Goal: Information Seeking & Learning: Learn about a topic

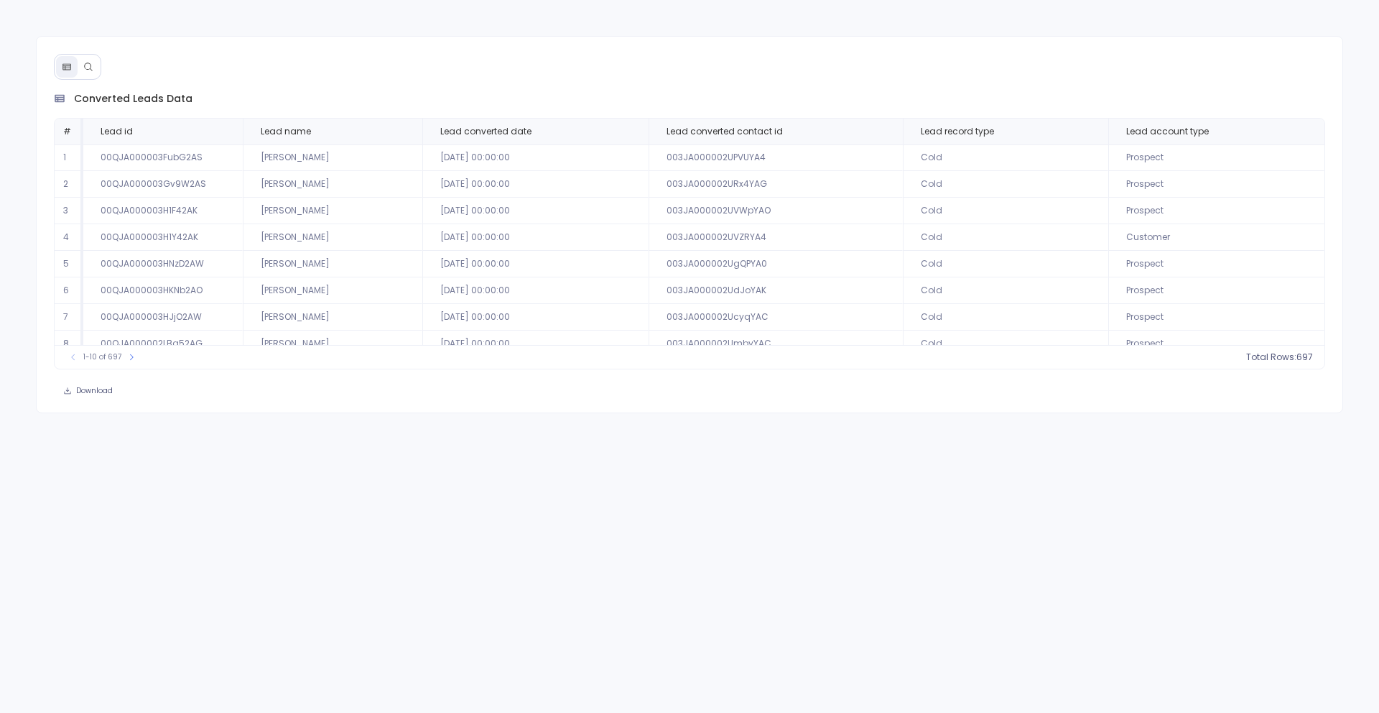
scroll to position [65, 0]
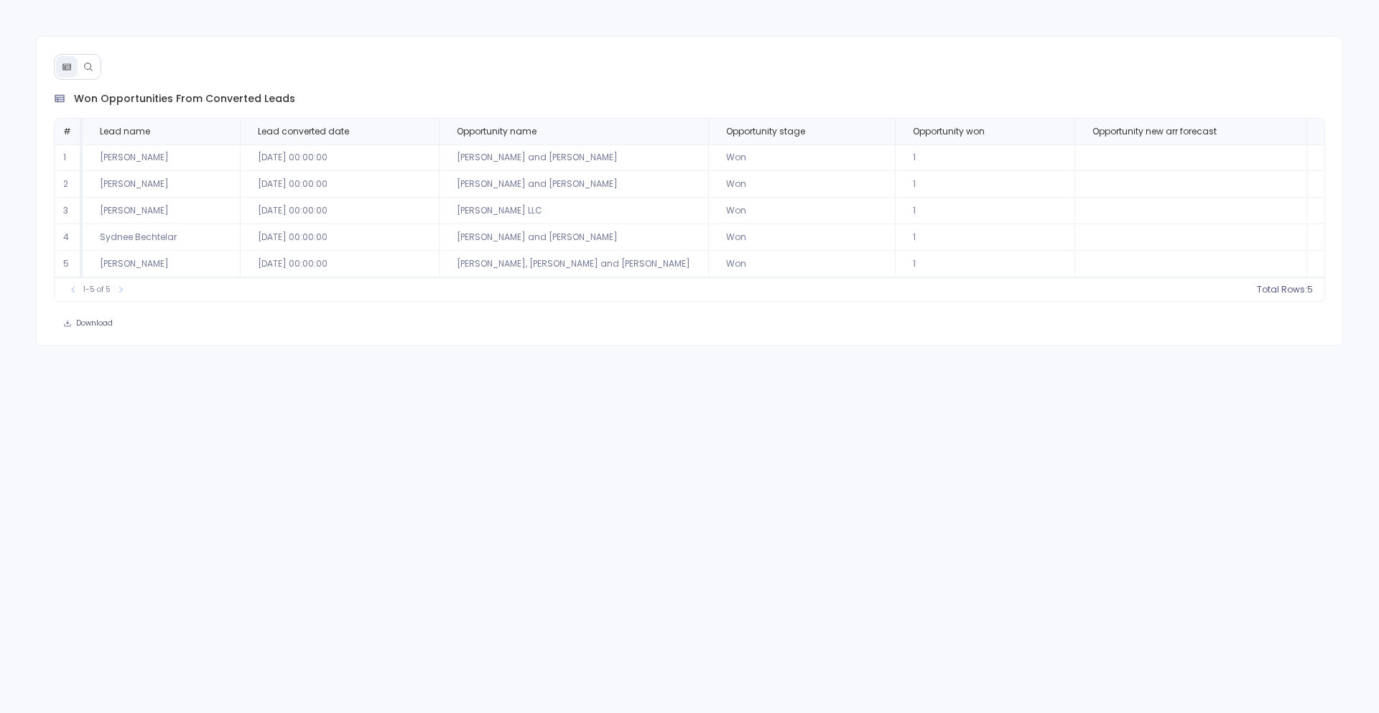
scroll to position [0, 154]
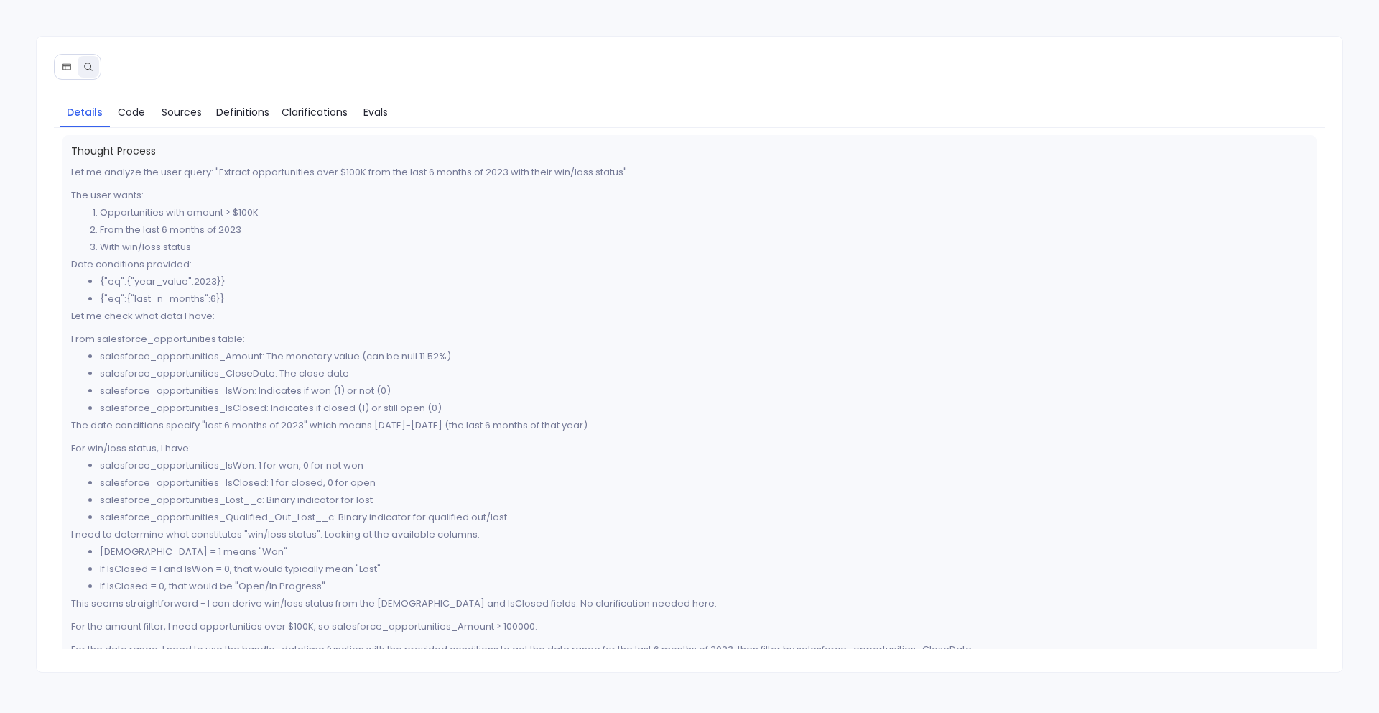
scroll to position [428, 0]
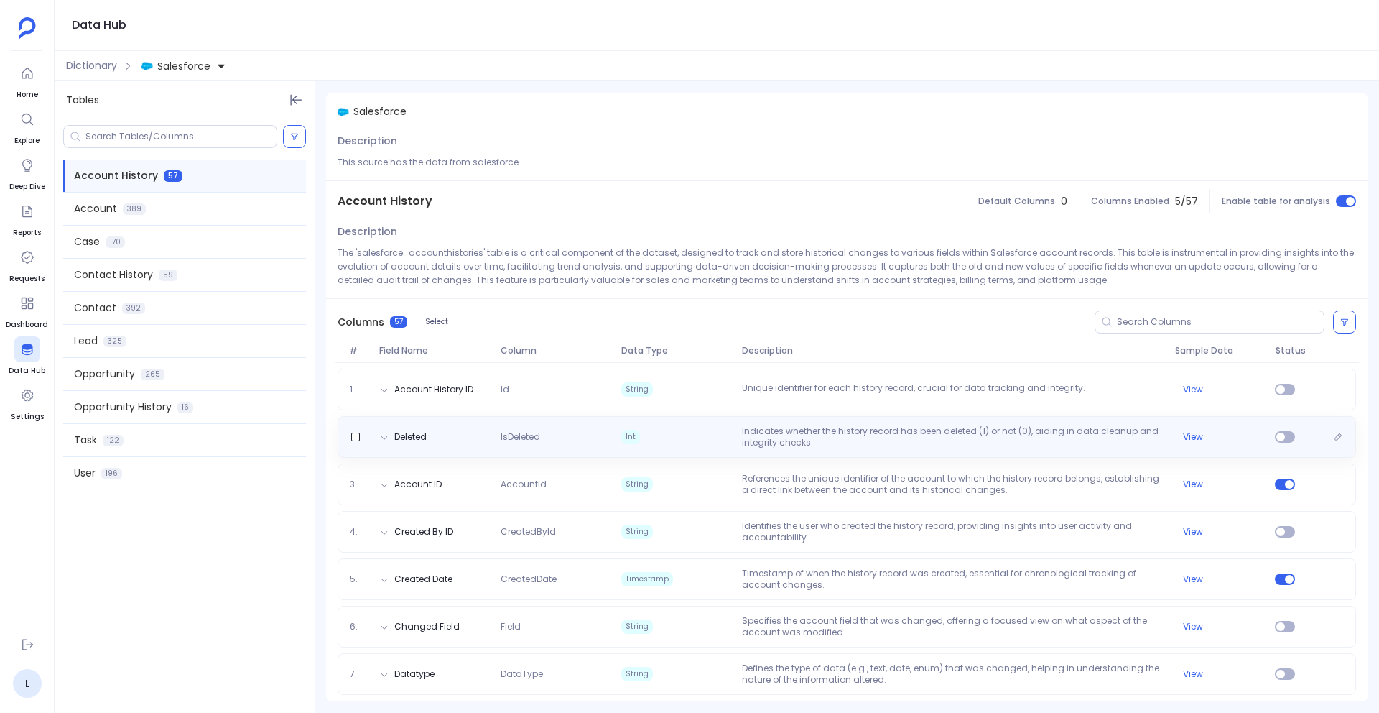
click at [591, 429] on div "Deleted IsDeleted Int Indicates whether the history record has been deleted (1)…" at bounding box center [847, 436] width 1006 height 23
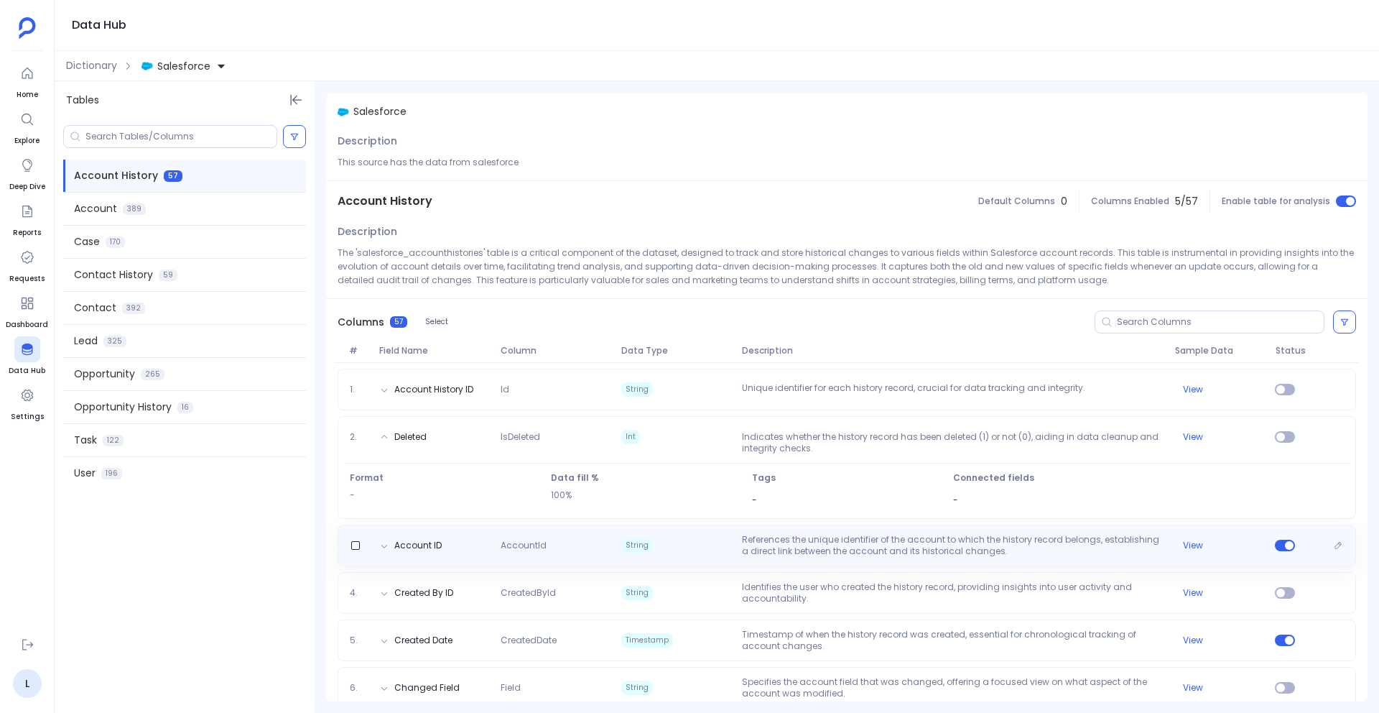
click at [589, 532] on div "Account ID AccountId String References the unique identifier of the account to …" at bounding box center [847, 545] width 1019 height 42
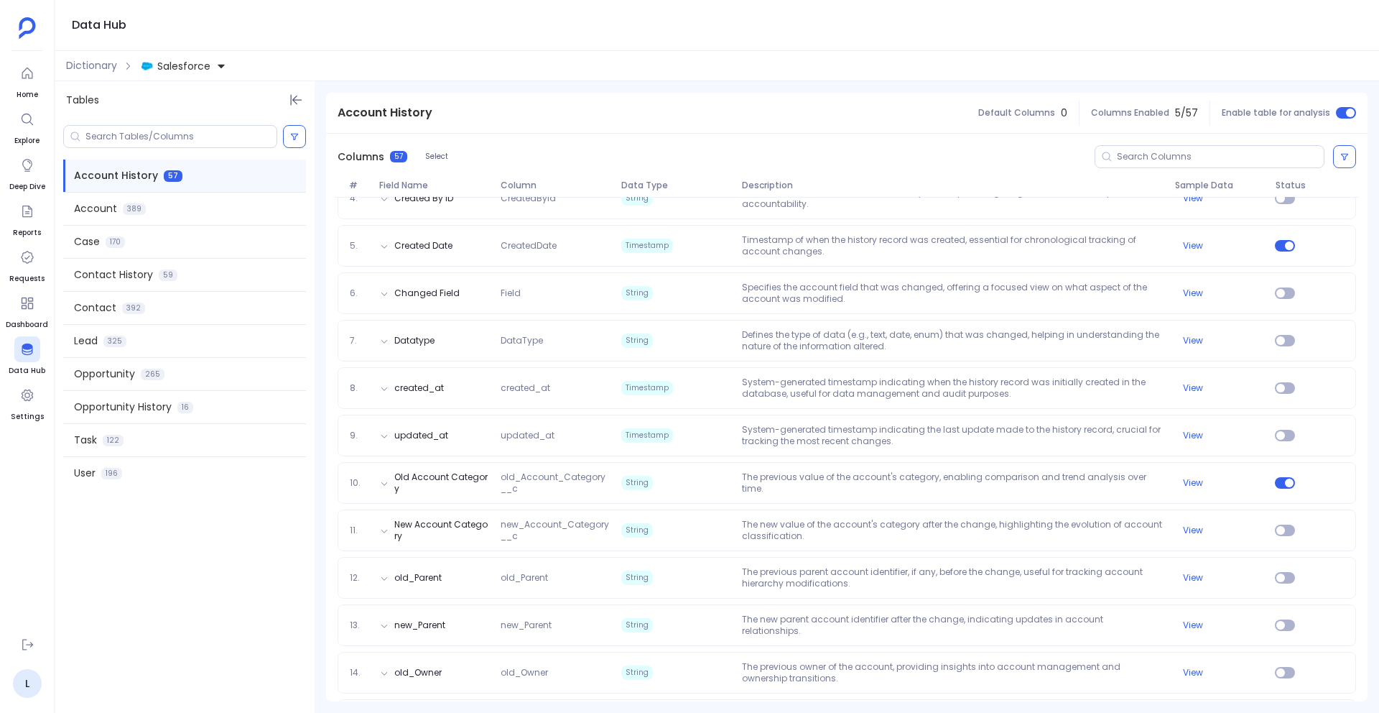
click at [589, 532] on span "new_Account_Category__c" at bounding box center [555, 530] width 121 height 23
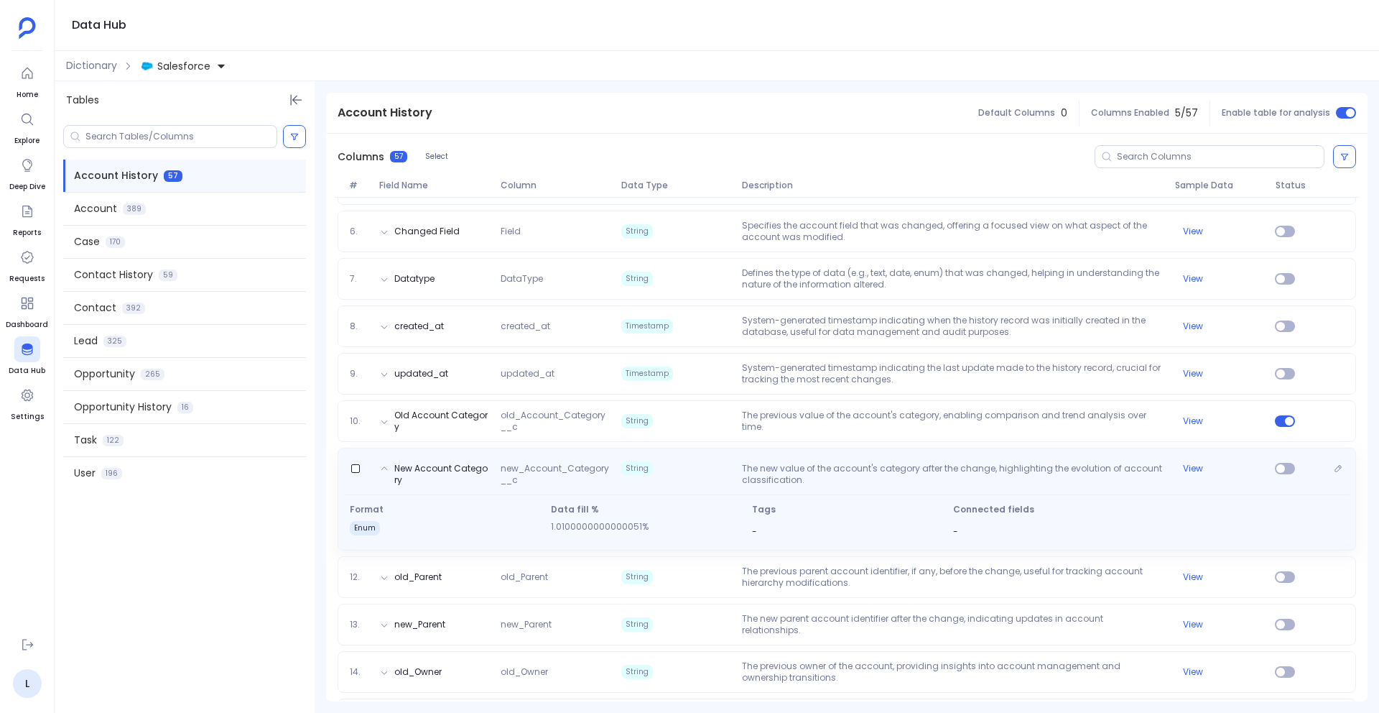
click at [589, 532] on div "Data fill % 1.0100000000000051%" at bounding box center [645, 522] width 201 height 37
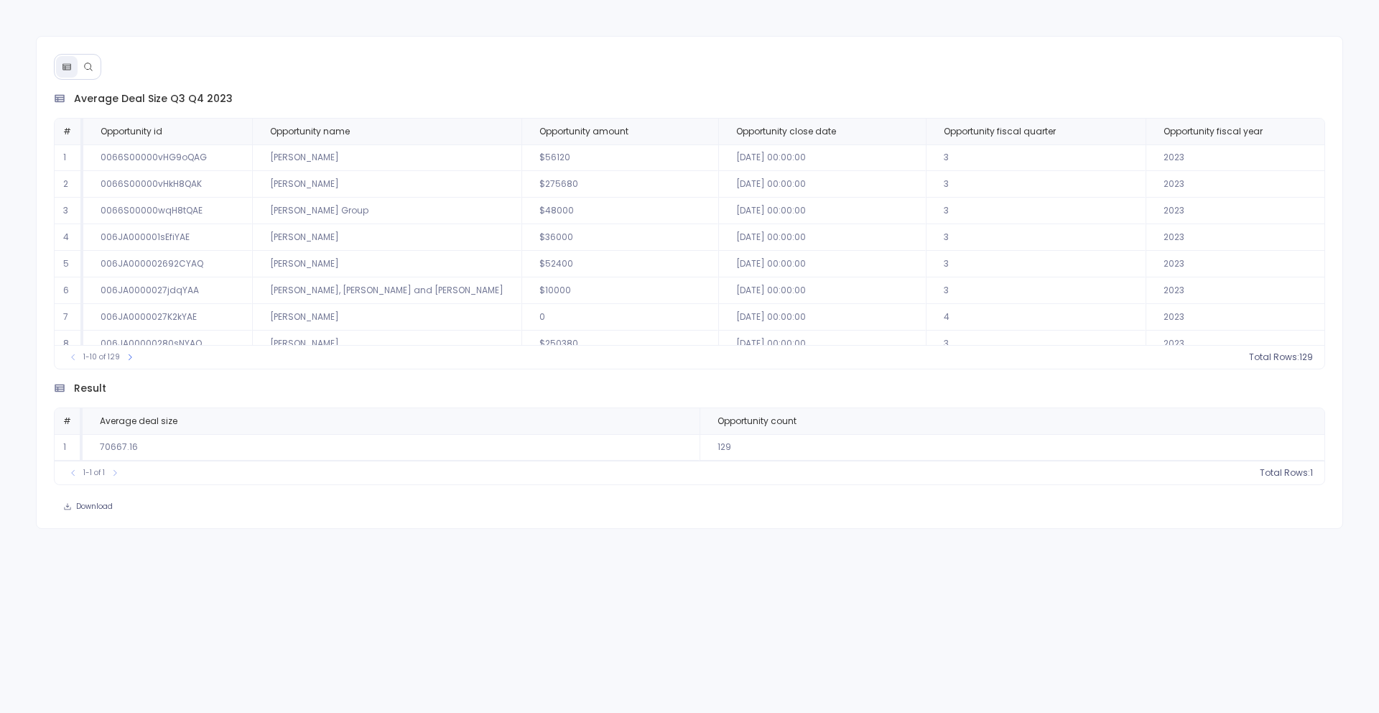
scroll to position [65, 0]
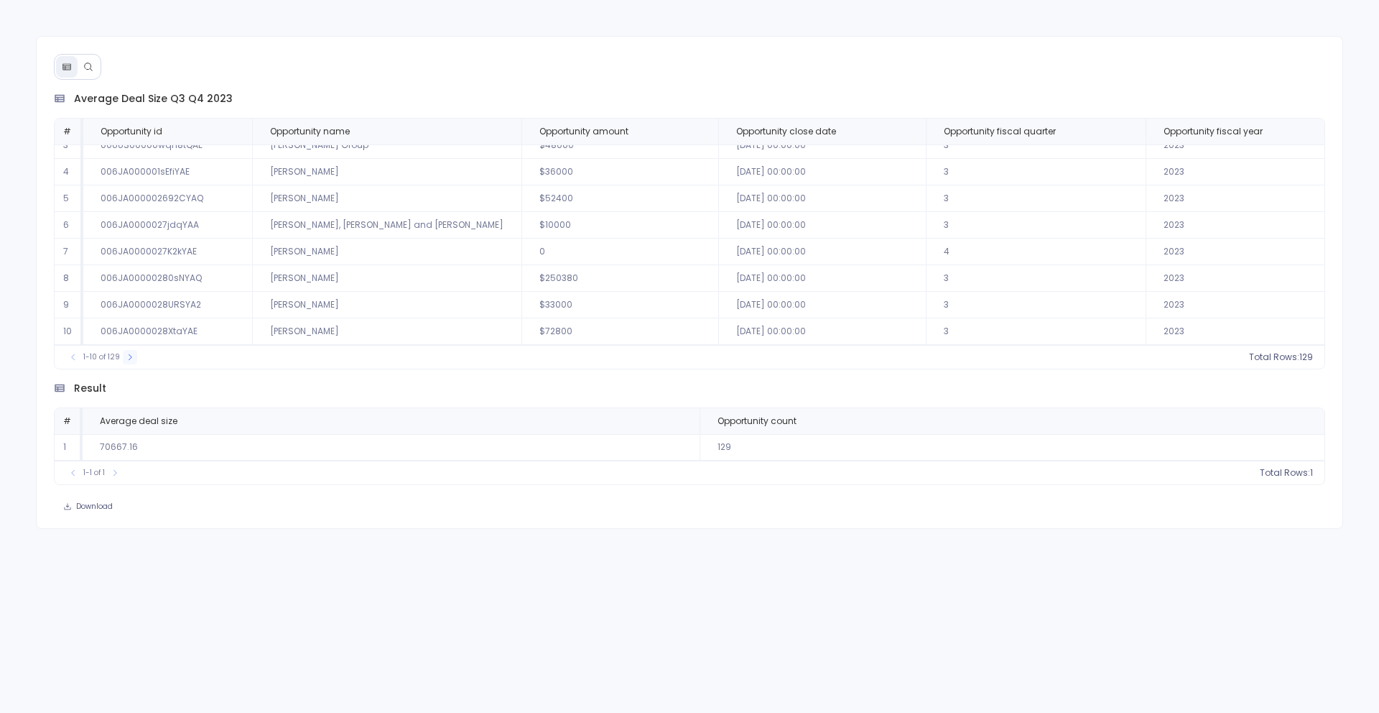
click at [127, 355] on icon at bounding box center [130, 357] width 9 height 9
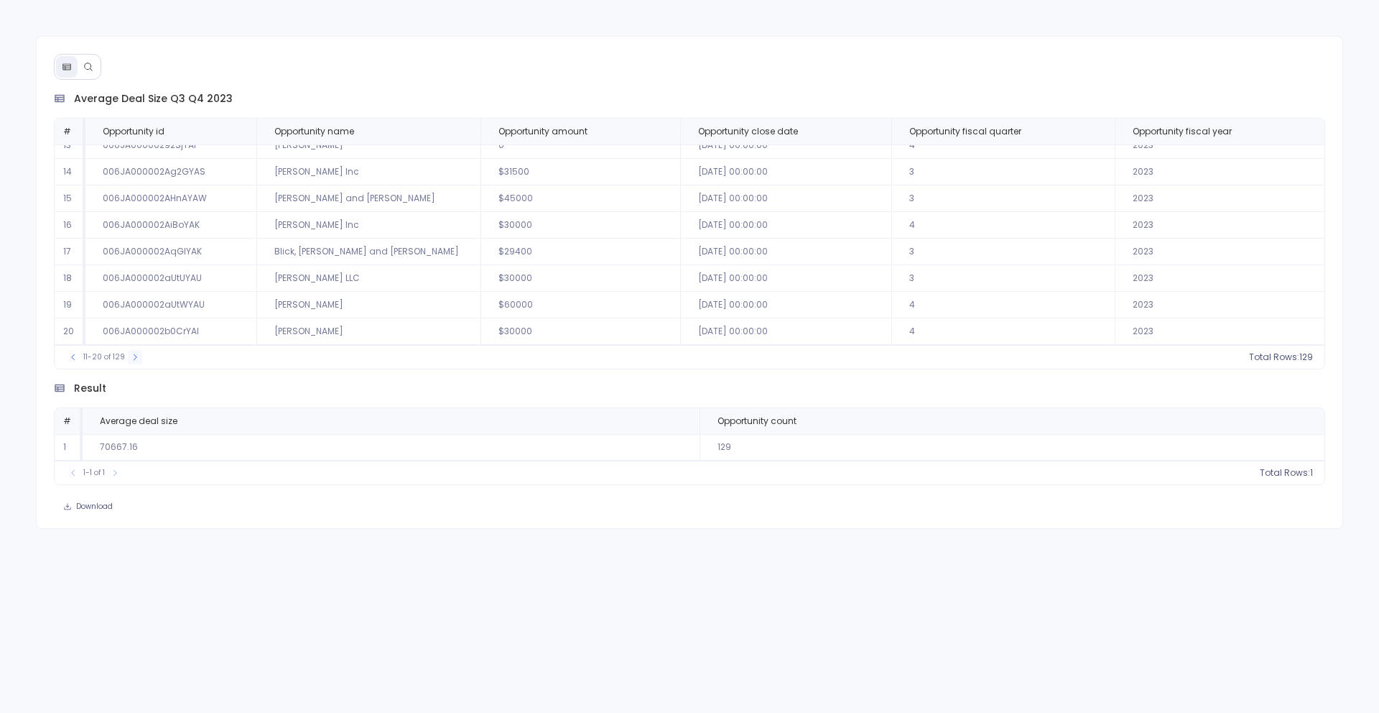
click at [131, 355] on icon at bounding box center [135, 357] width 9 height 9
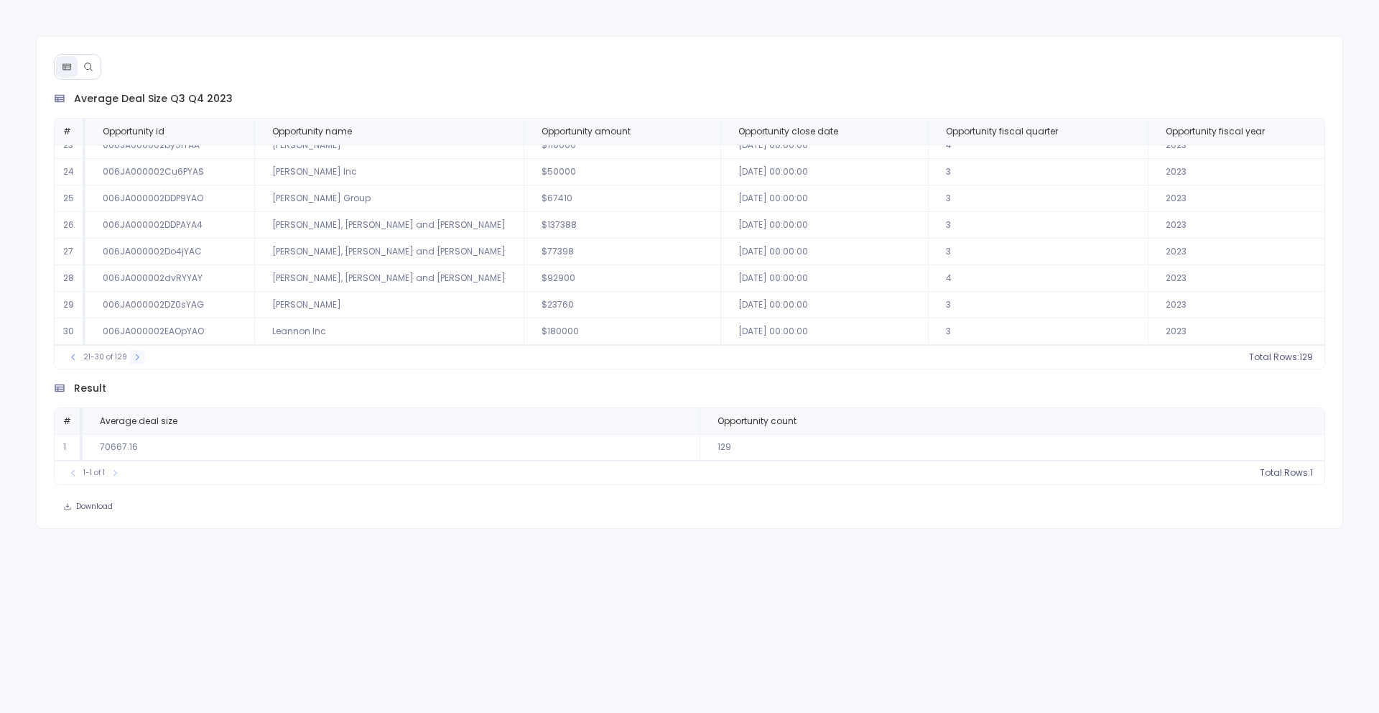
click at [130, 355] on button at bounding box center [137, 357] width 14 height 14
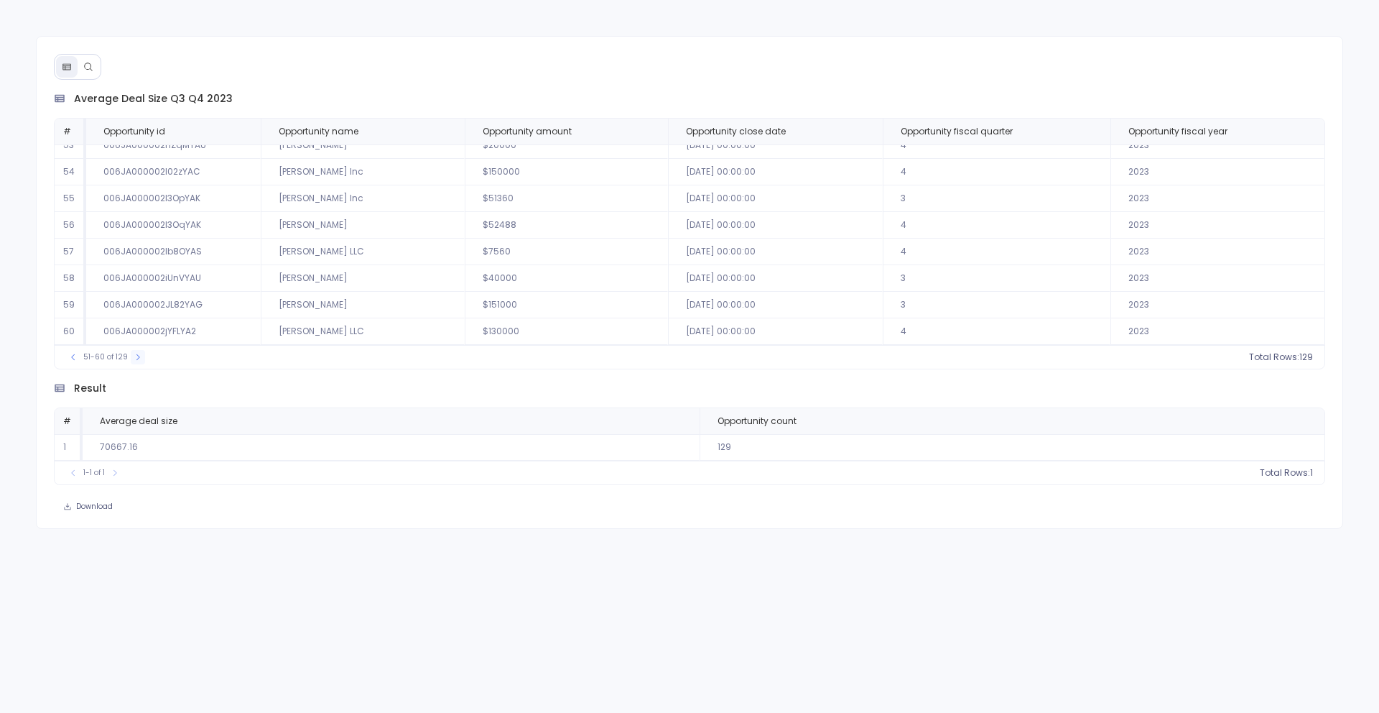
click at [131, 355] on button at bounding box center [138, 357] width 14 height 14
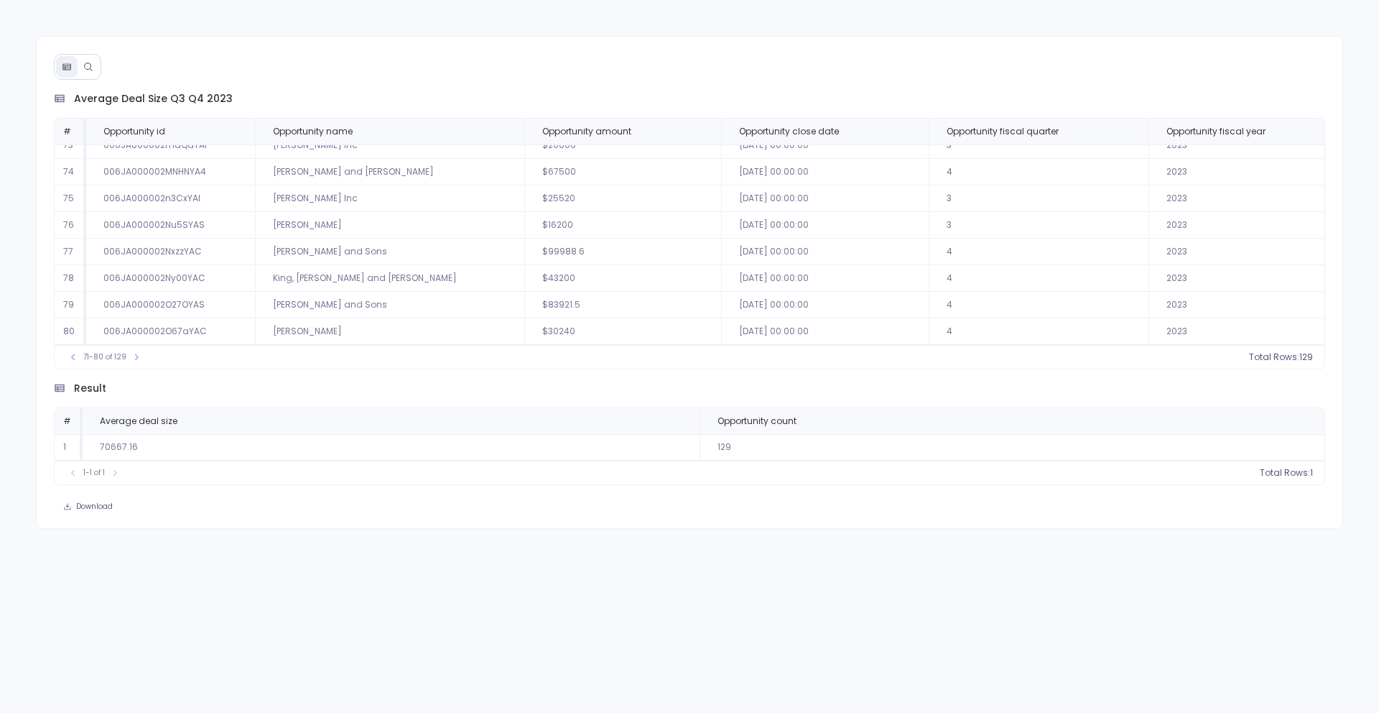
click at [1267, 358] on span "Total Rows:" at bounding box center [1274, 356] width 50 height 11
click at [587, 138] on th "Opportunity amount" at bounding box center [622, 132] width 197 height 26
click at [1296, 359] on button "count : 129" at bounding box center [1281, 357] width 65 height 14
click at [1227, 97] on div "average deal size q3 q4 2023" at bounding box center [690, 98] width 1272 height 15
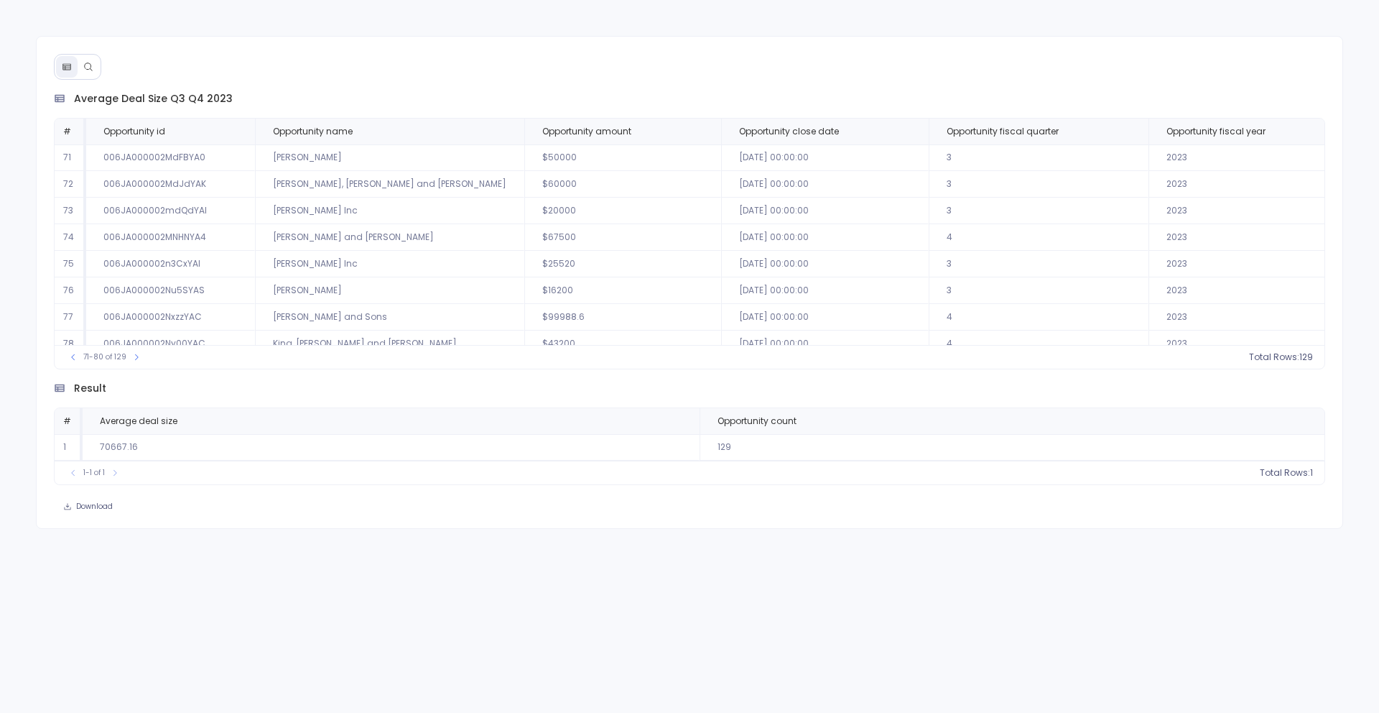
click at [1277, 358] on span "Total Rows:" at bounding box center [1274, 356] width 50 height 11
click at [85, 68] on icon at bounding box center [88, 67] width 10 height 10
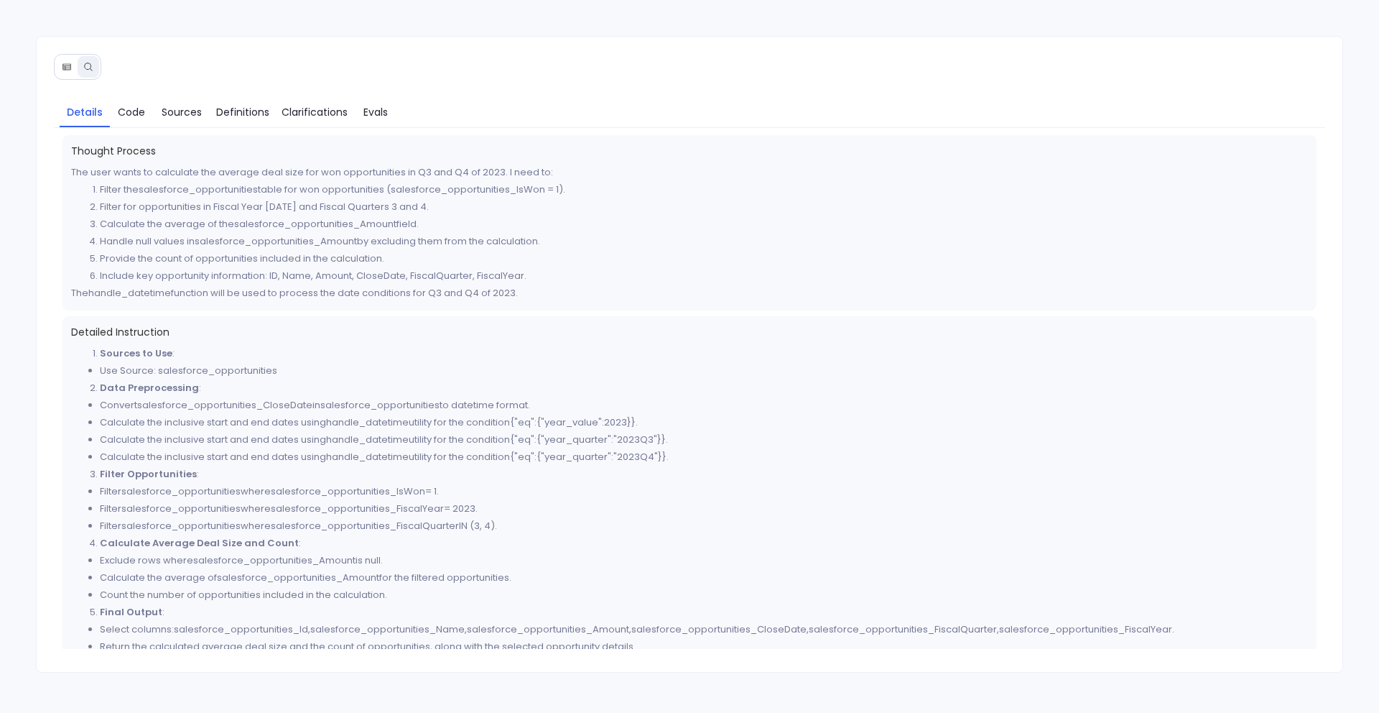
click at [64, 66] on icon at bounding box center [67, 67] width 10 height 10
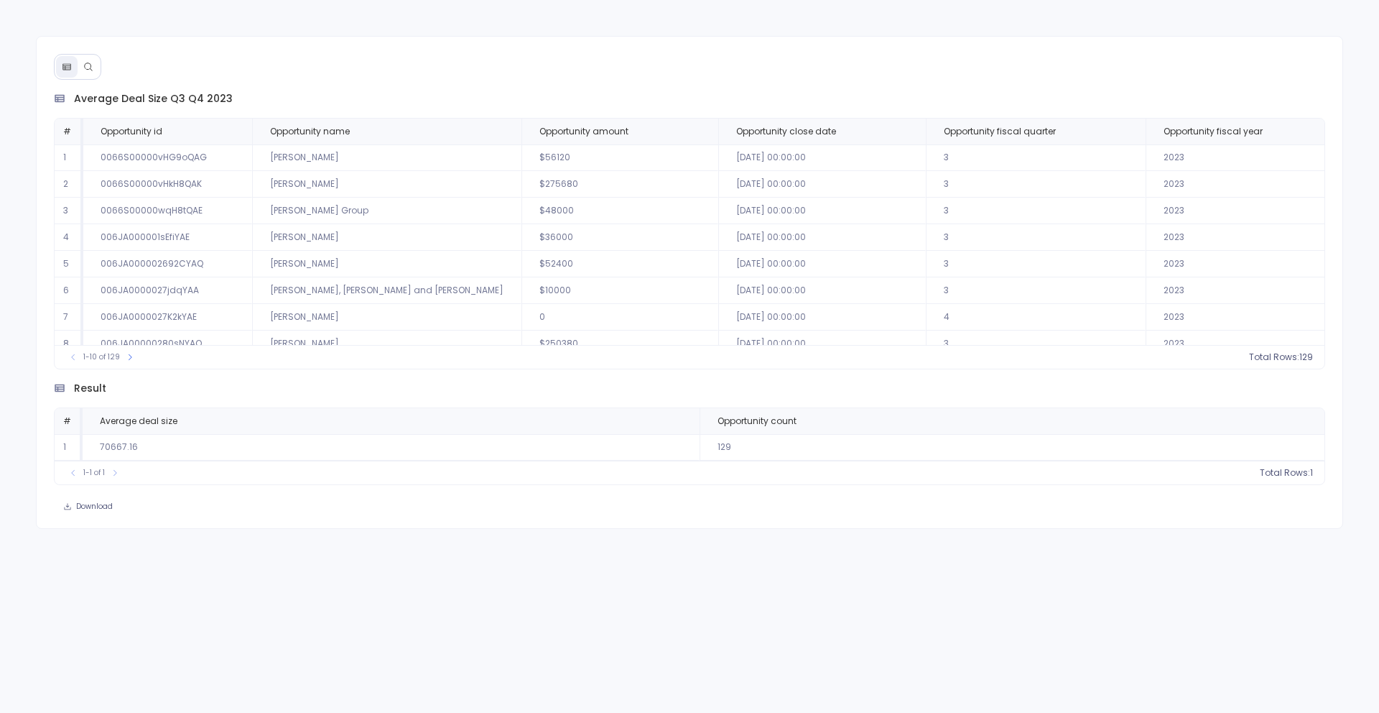
scroll to position [65, 0]
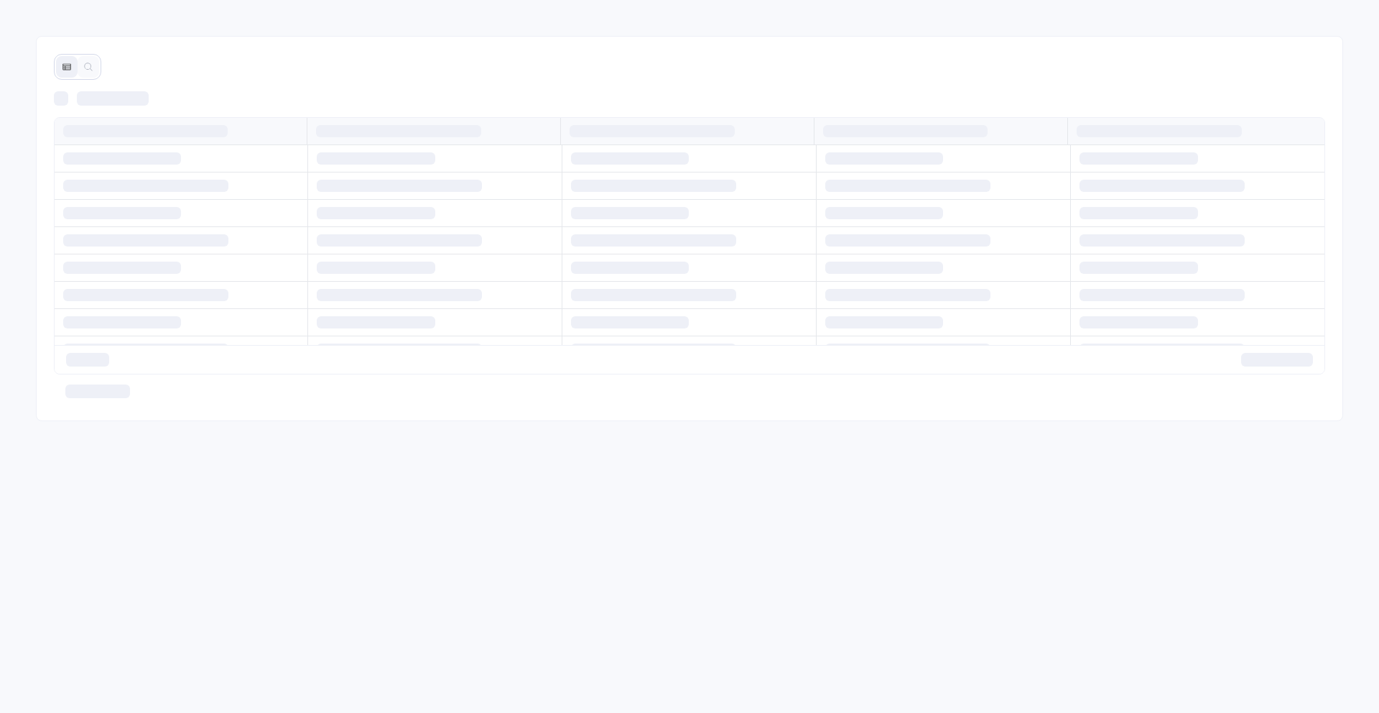
click at [615, 500] on div at bounding box center [689, 356] width 1379 height 713
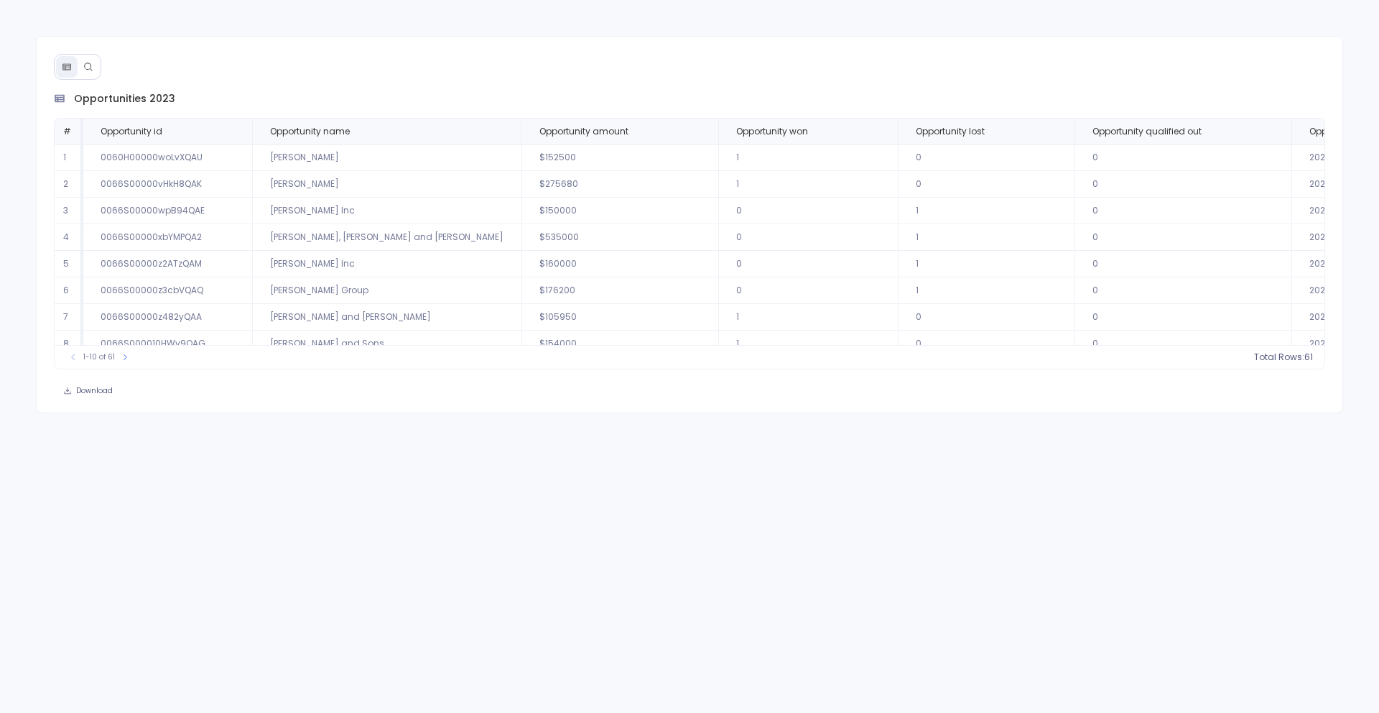
click at [898, 166] on td "0" at bounding box center [986, 157] width 177 height 27
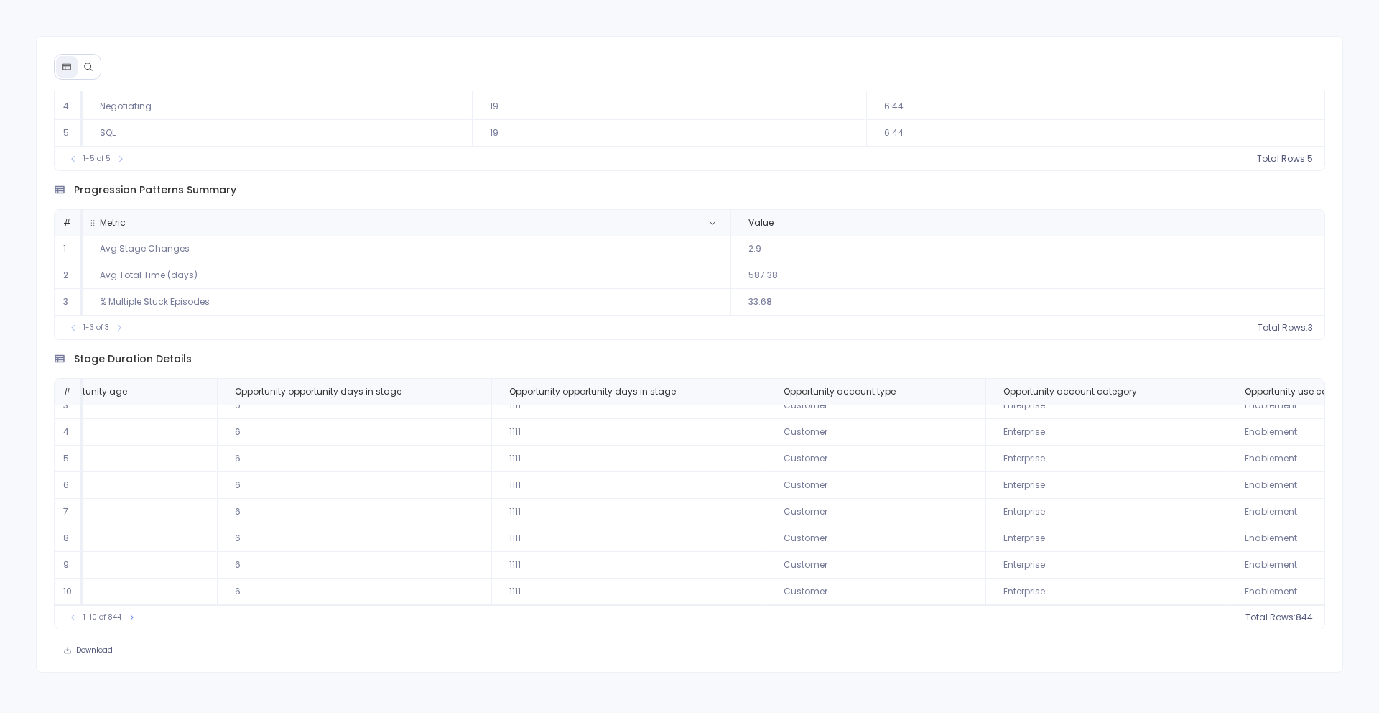
scroll to position [0, 1216]
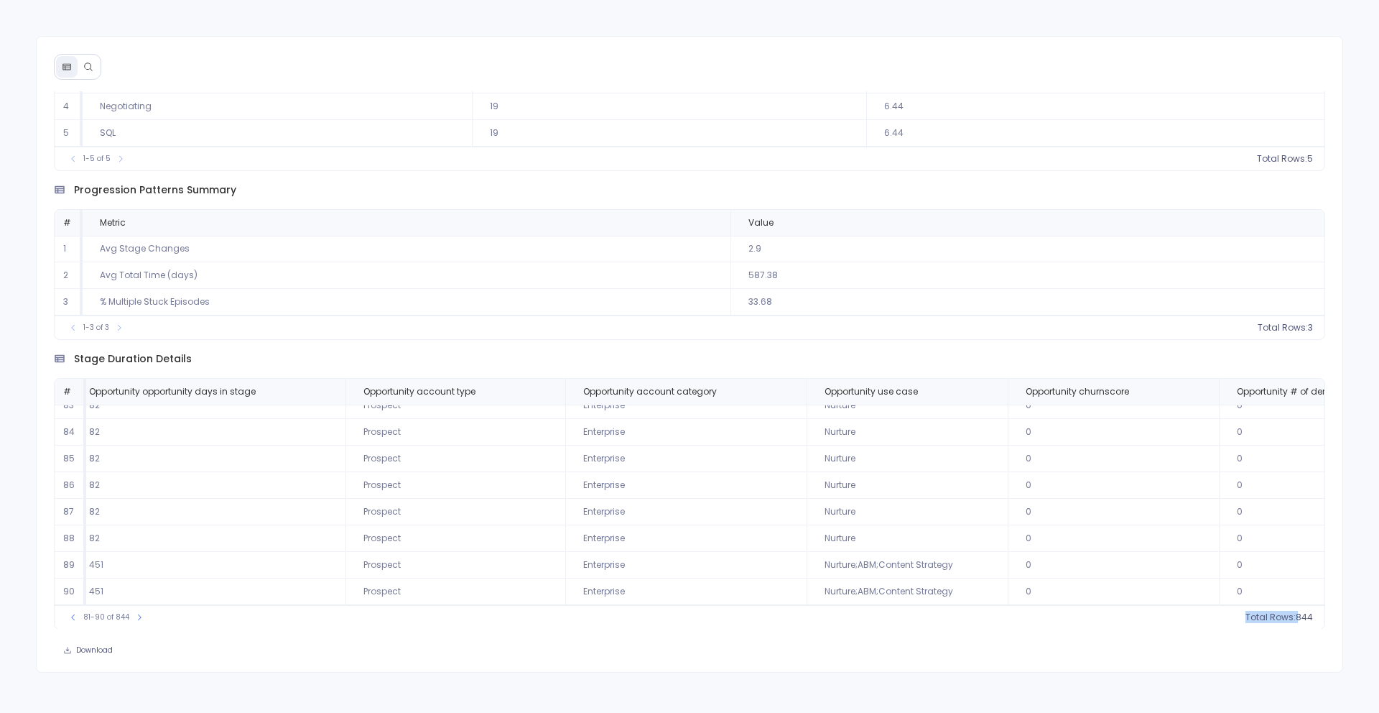
scroll to position [69, 1976]
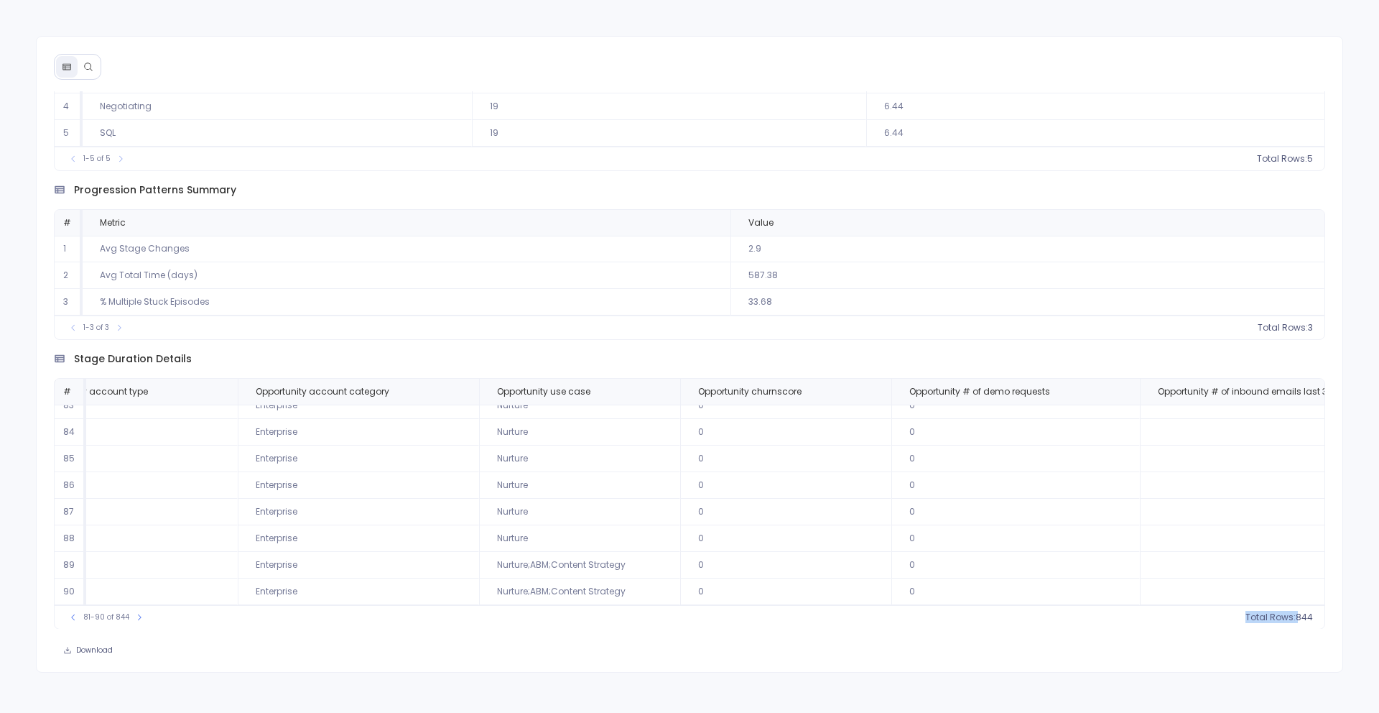
click at [503, 640] on div "Download" at bounding box center [690, 650] width 1307 height 20
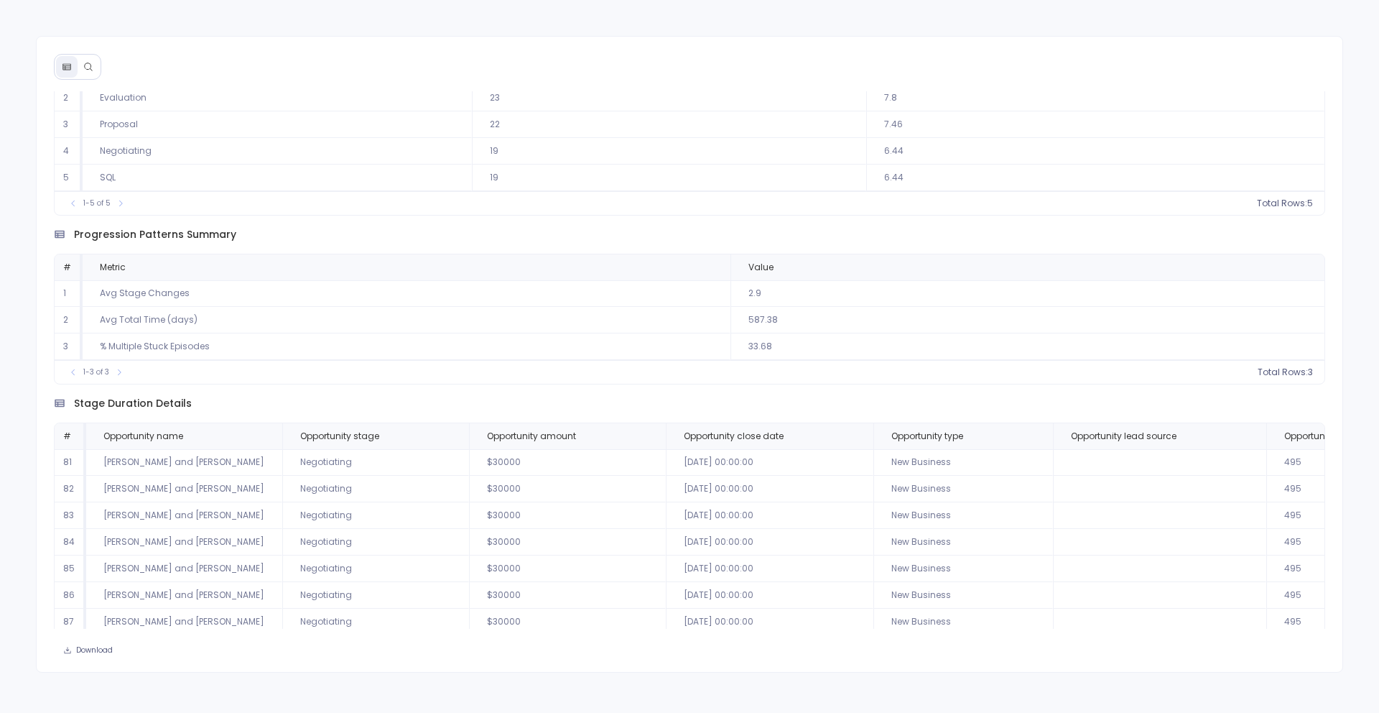
scroll to position [420, 0]
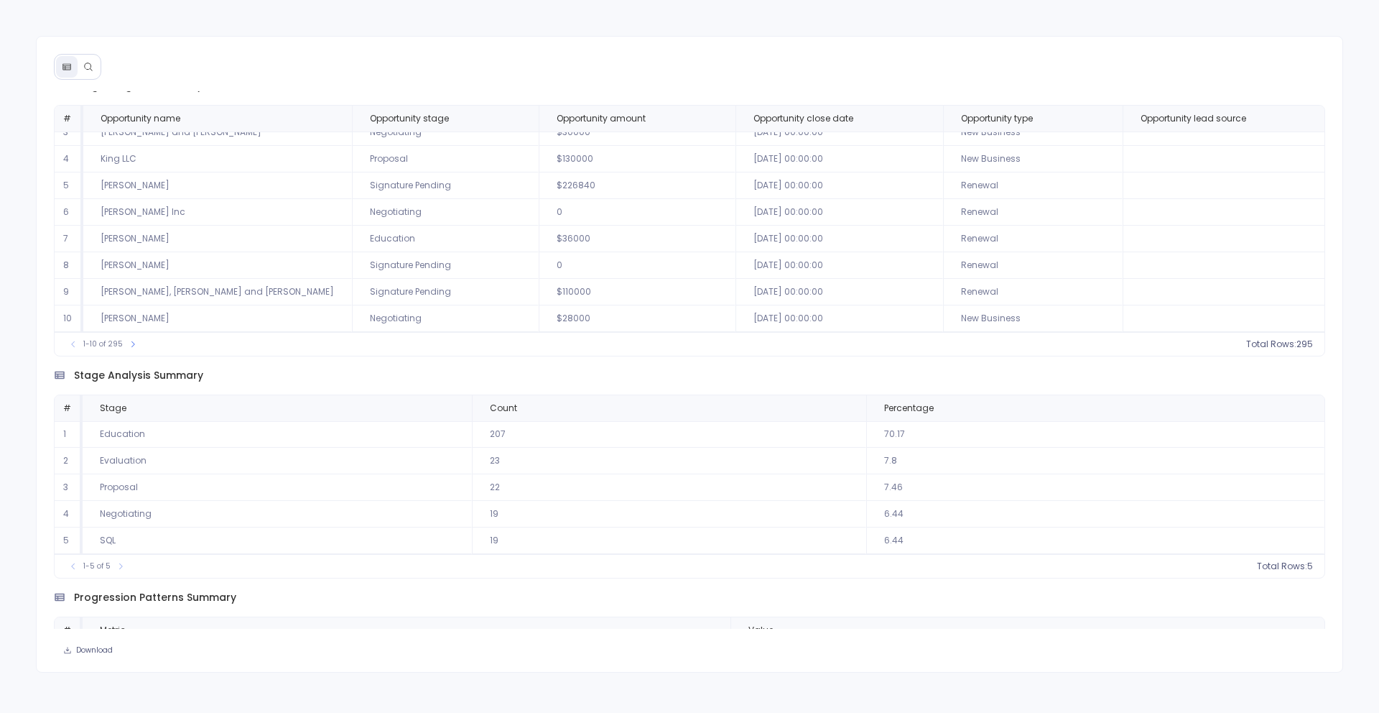
scroll to position [0, 0]
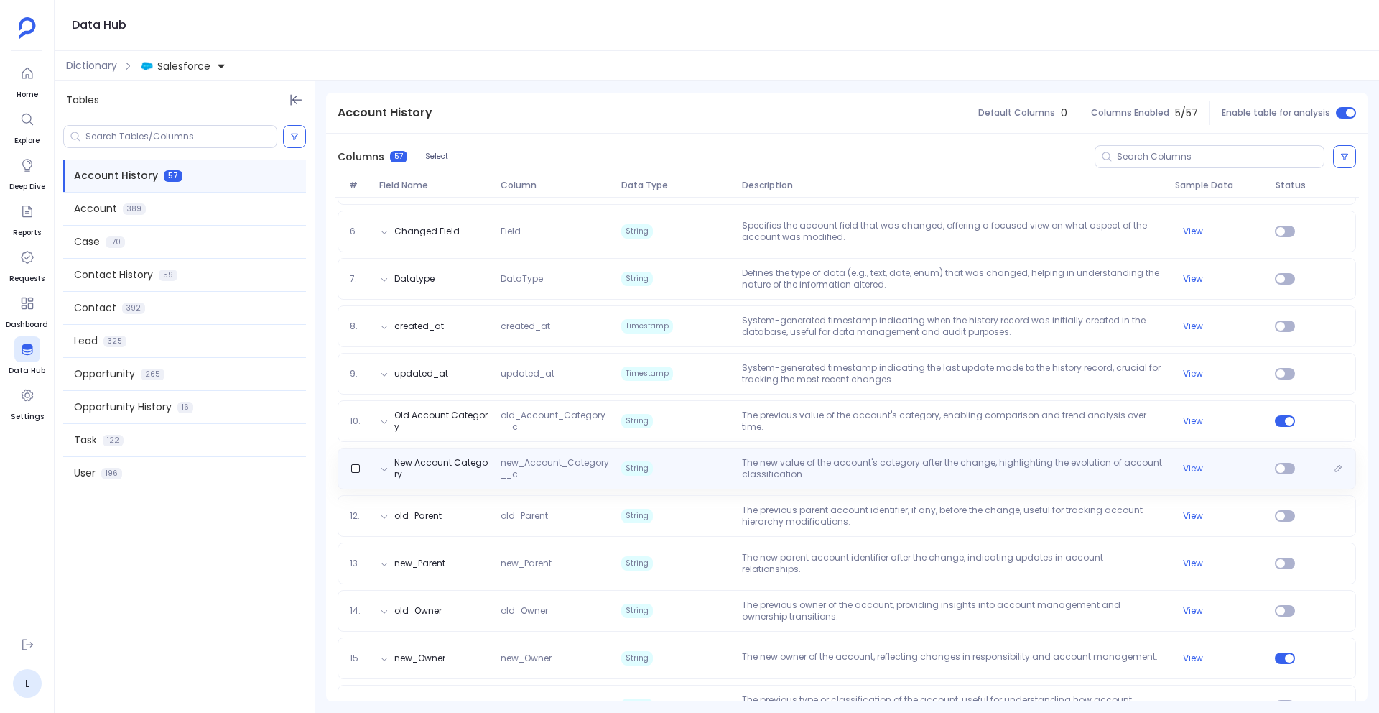
scroll to position [395, 0]
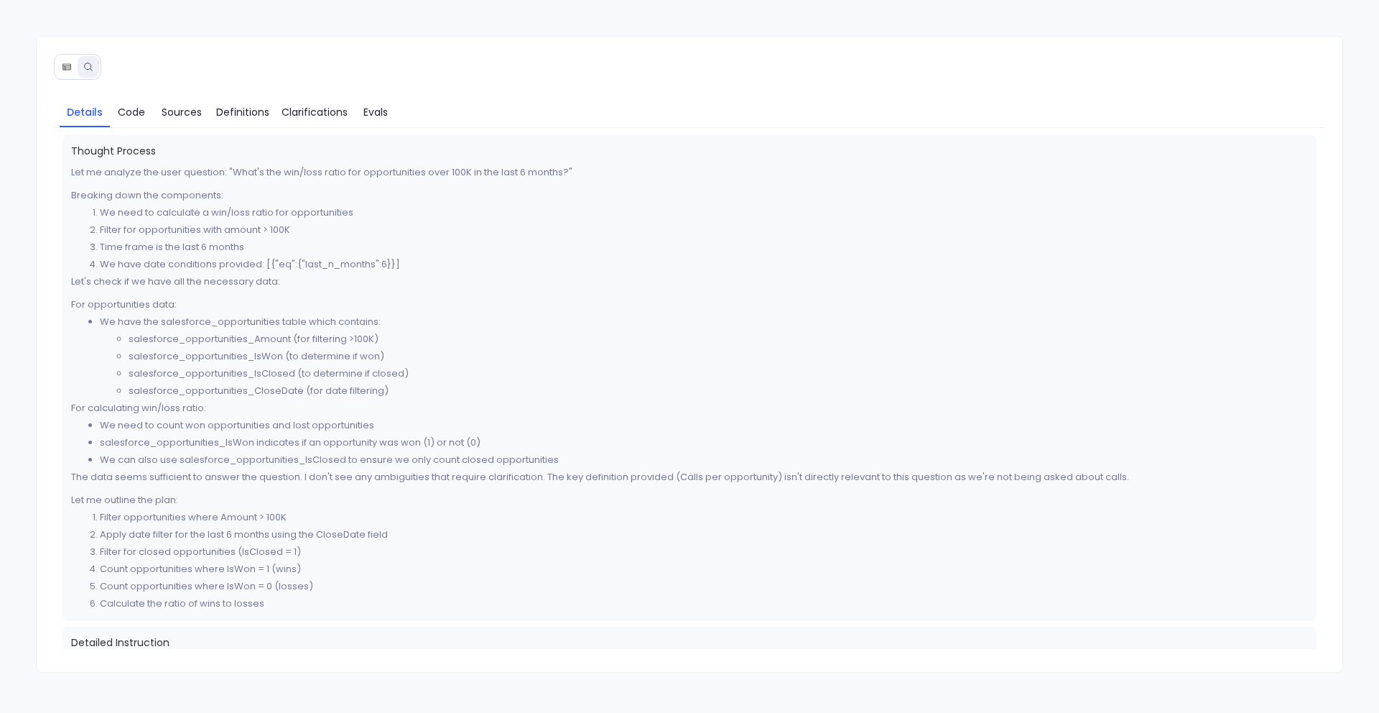
scroll to position [454, 0]
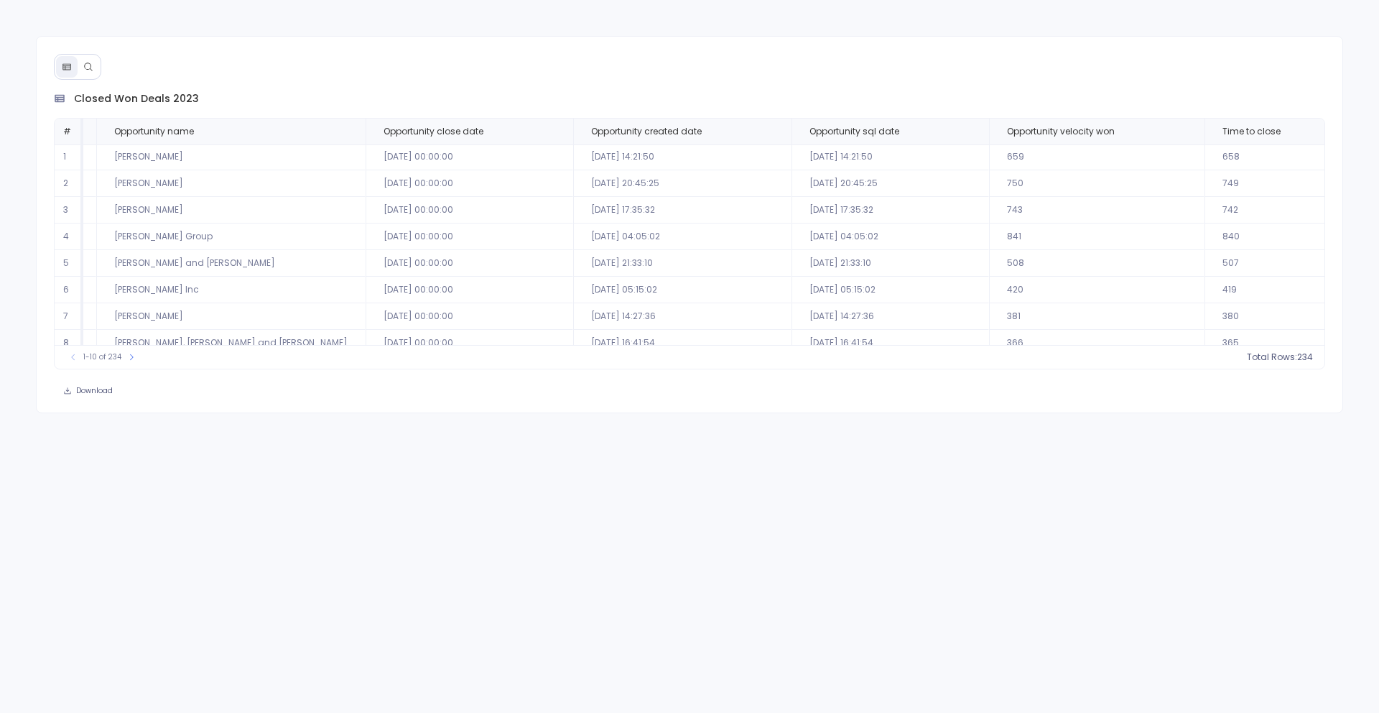
scroll to position [1, 303]
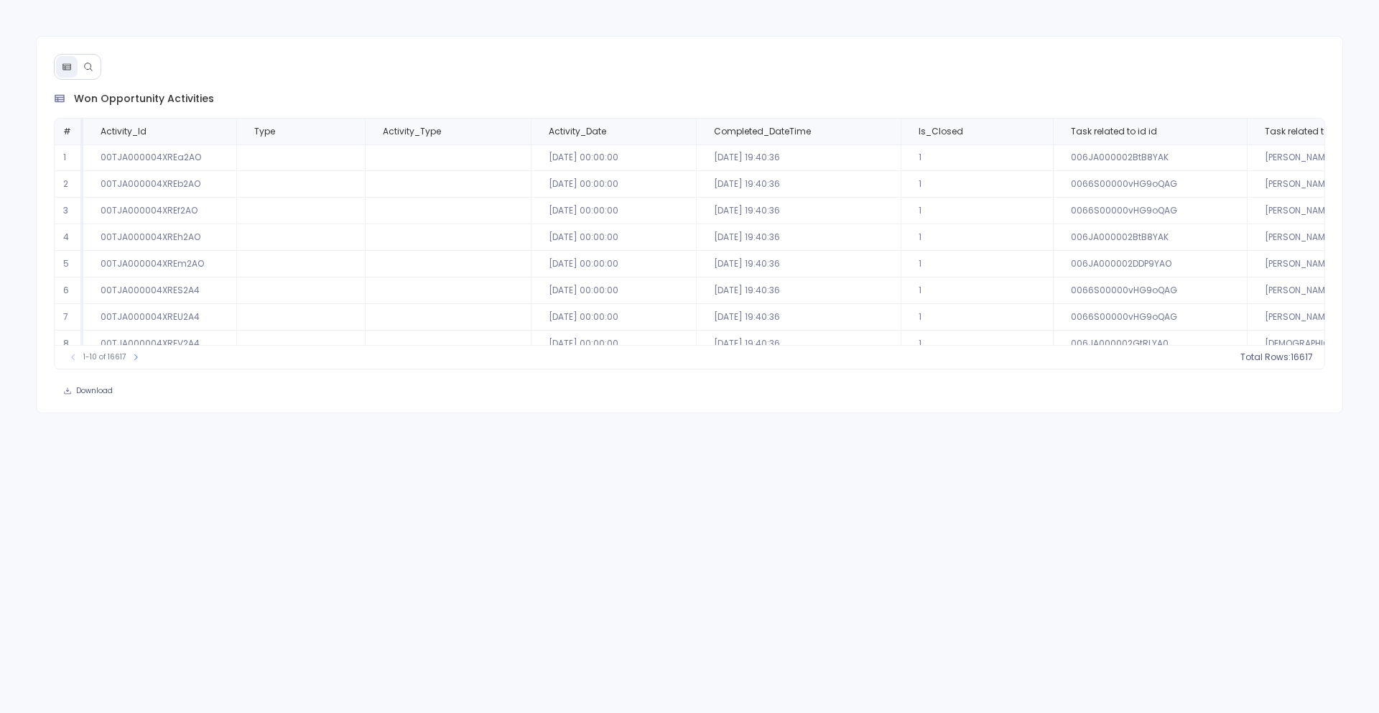
click at [93, 64] on icon at bounding box center [88, 67] width 10 height 10
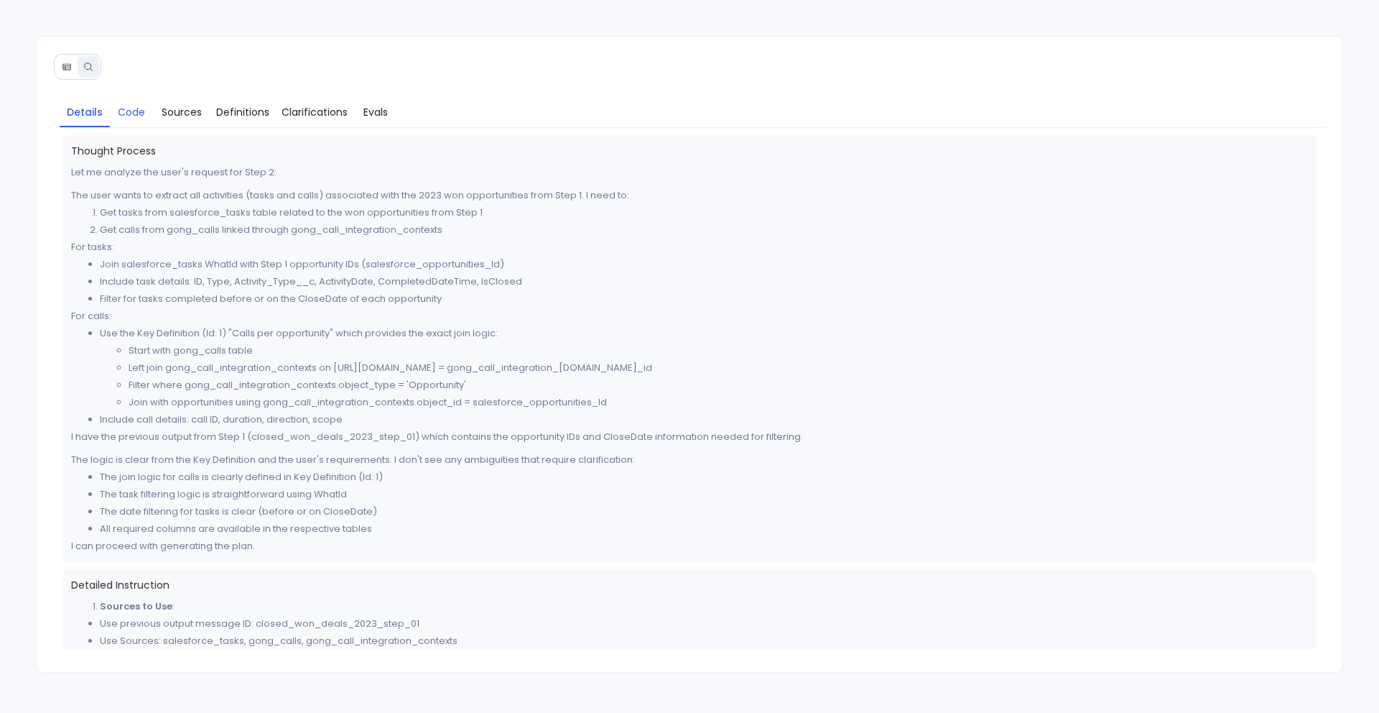
click at [121, 106] on span "Code" at bounding box center [131, 112] width 27 height 16
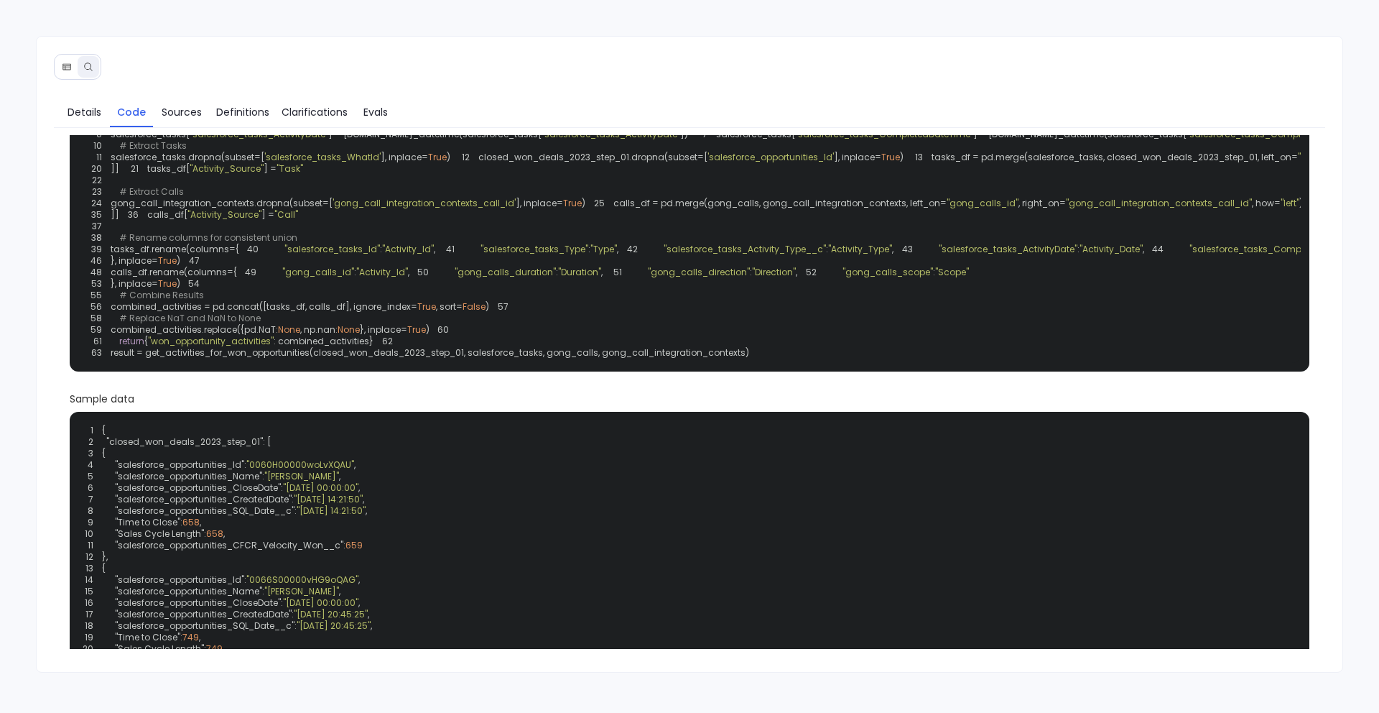
scroll to position [230, 0]
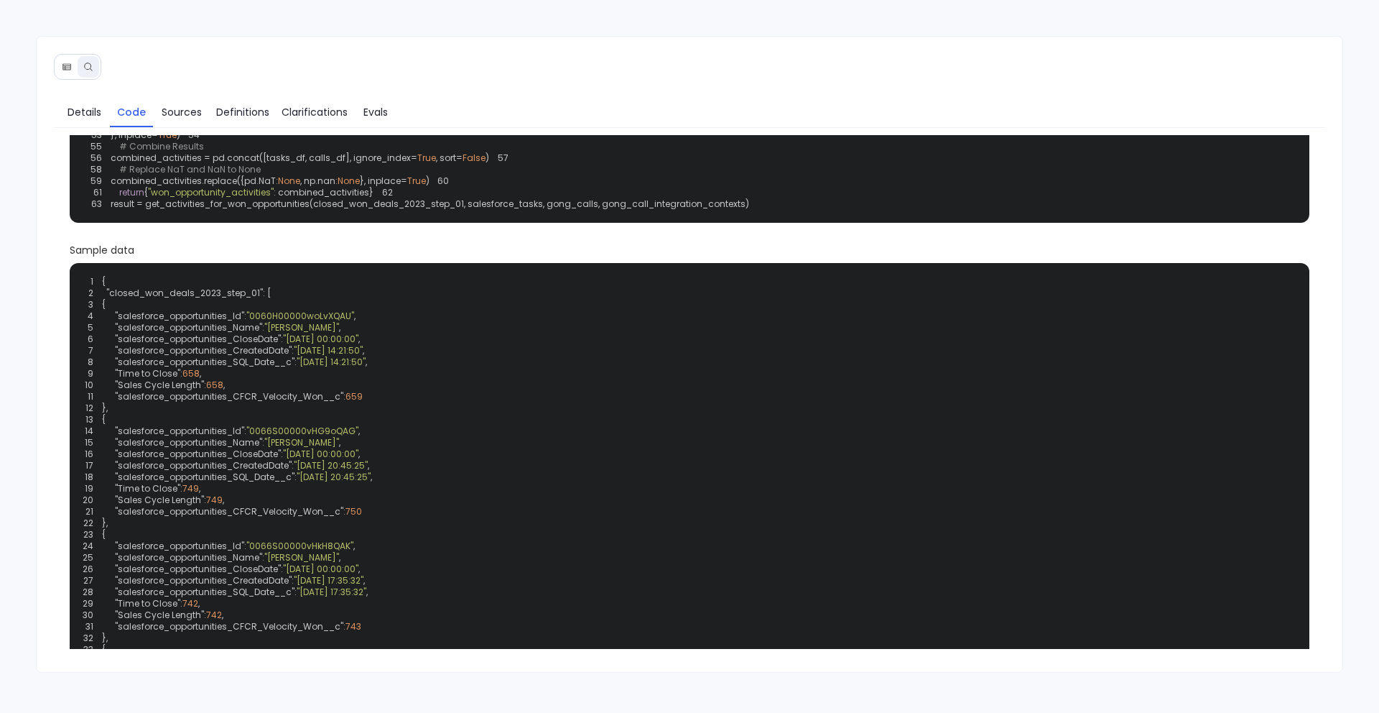
click at [68, 66] on icon at bounding box center [67, 67] width 10 height 10
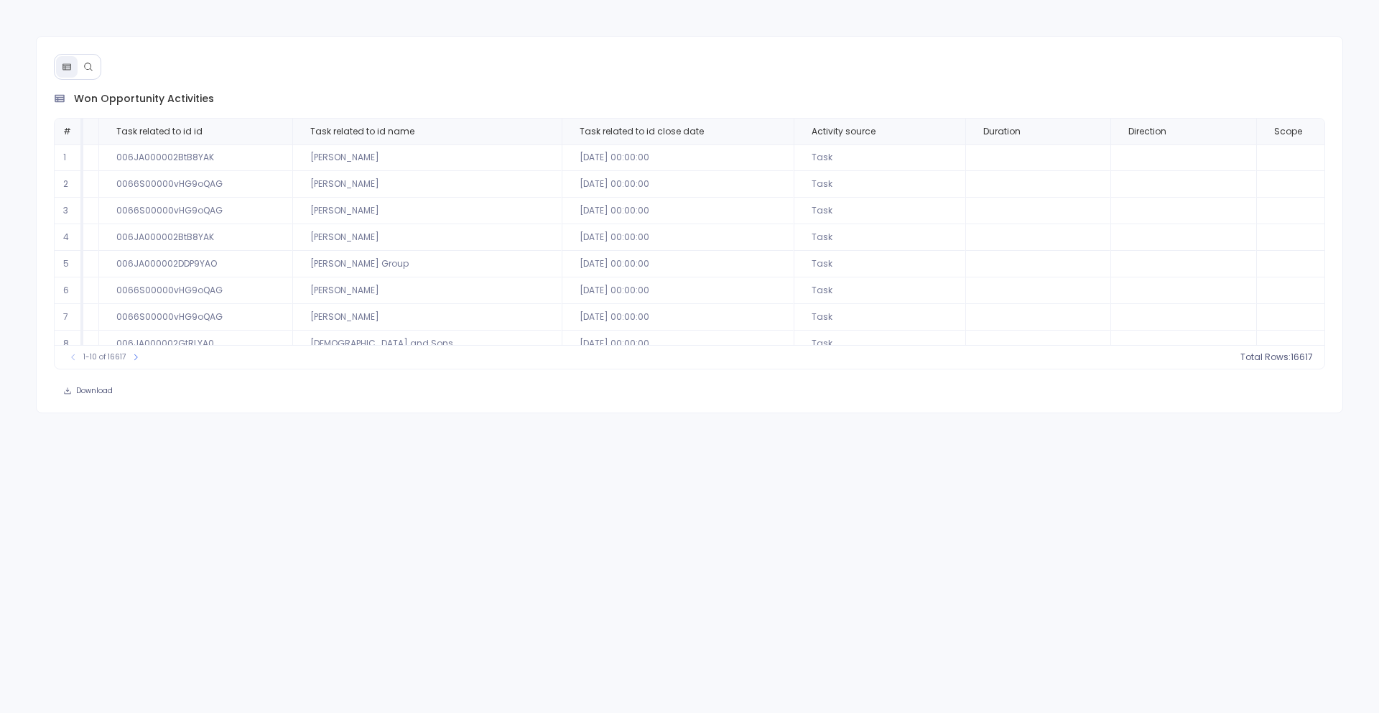
scroll to position [0, 871]
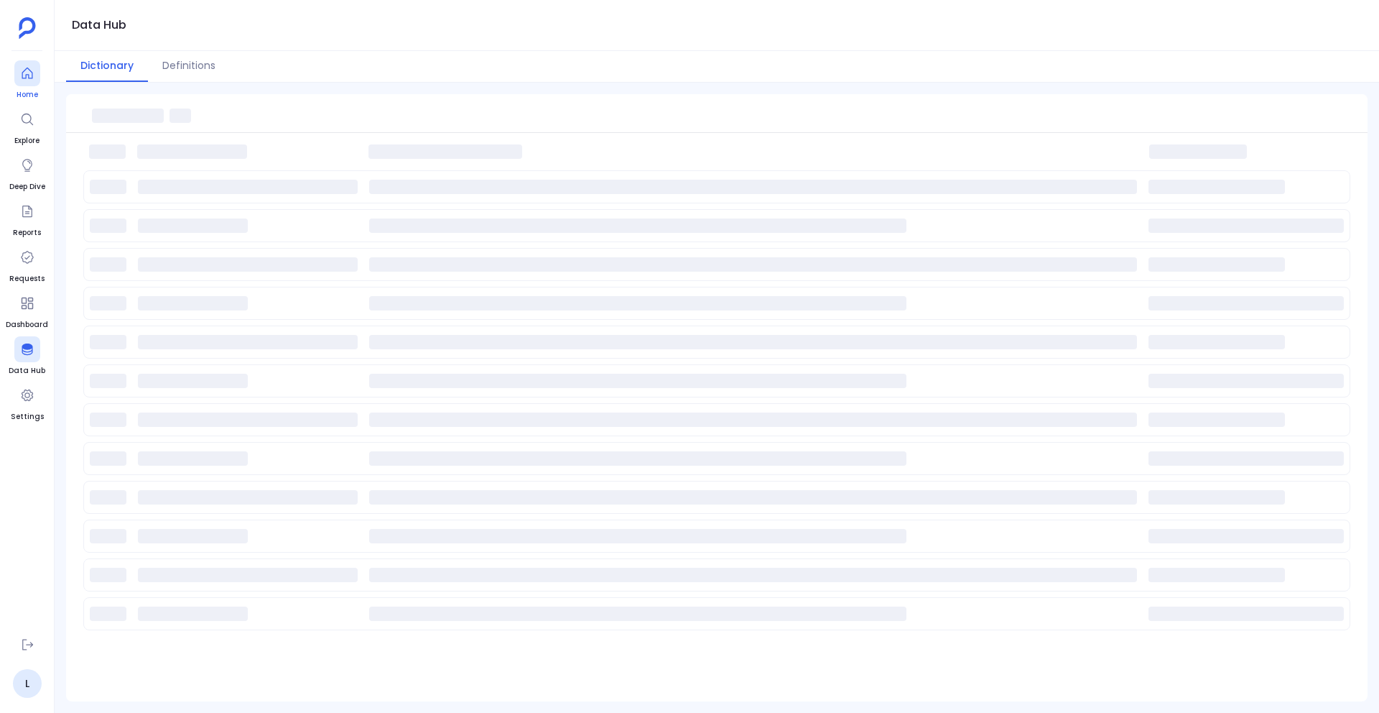
click at [30, 69] on icon at bounding box center [27, 73] width 14 height 14
